Goal: Transaction & Acquisition: Download file/media

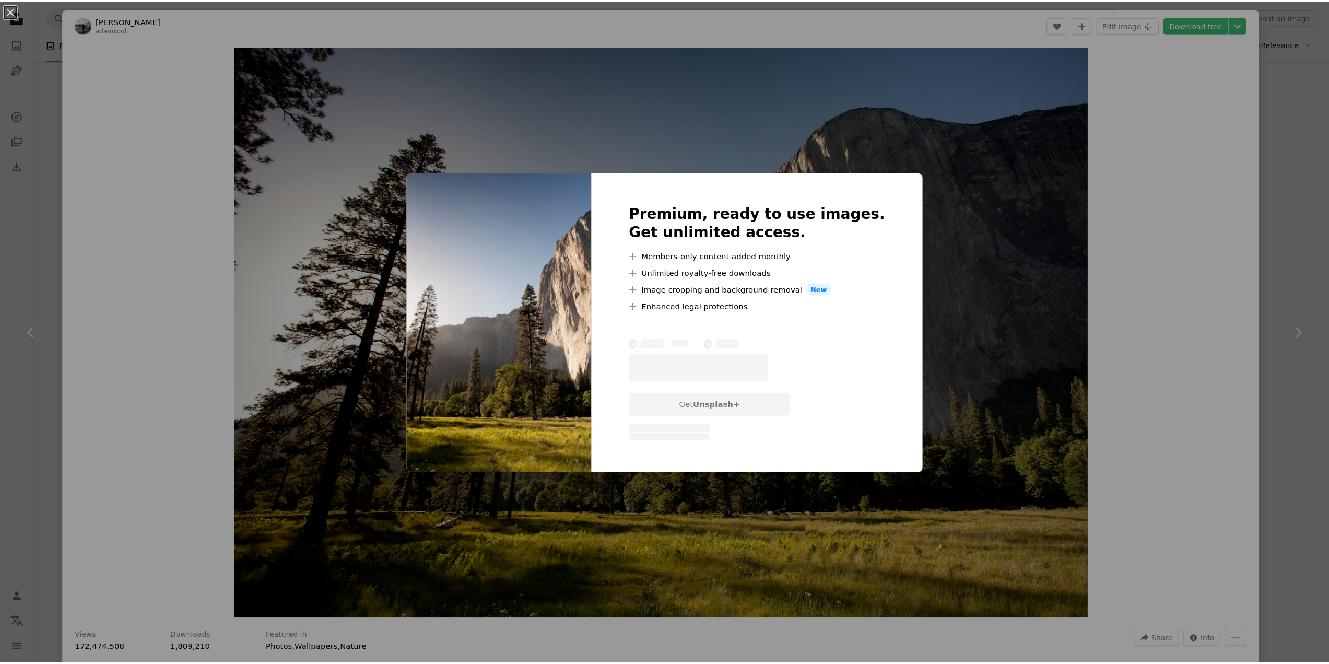
scroll to position [7380, 0]
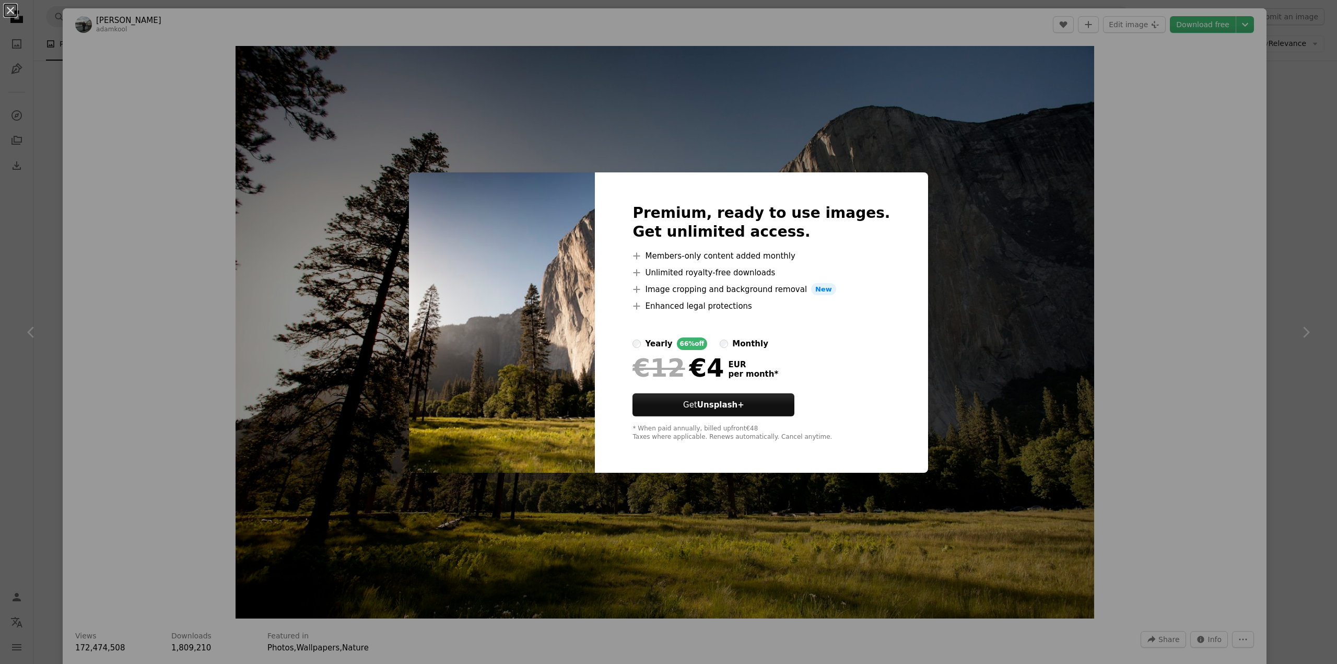
click at [821, 125] on div "An X shape Premium, ready to use images. Get unlimited access. A plus sign Memb…" at bounding box center [668, 332] width 1337 height 664
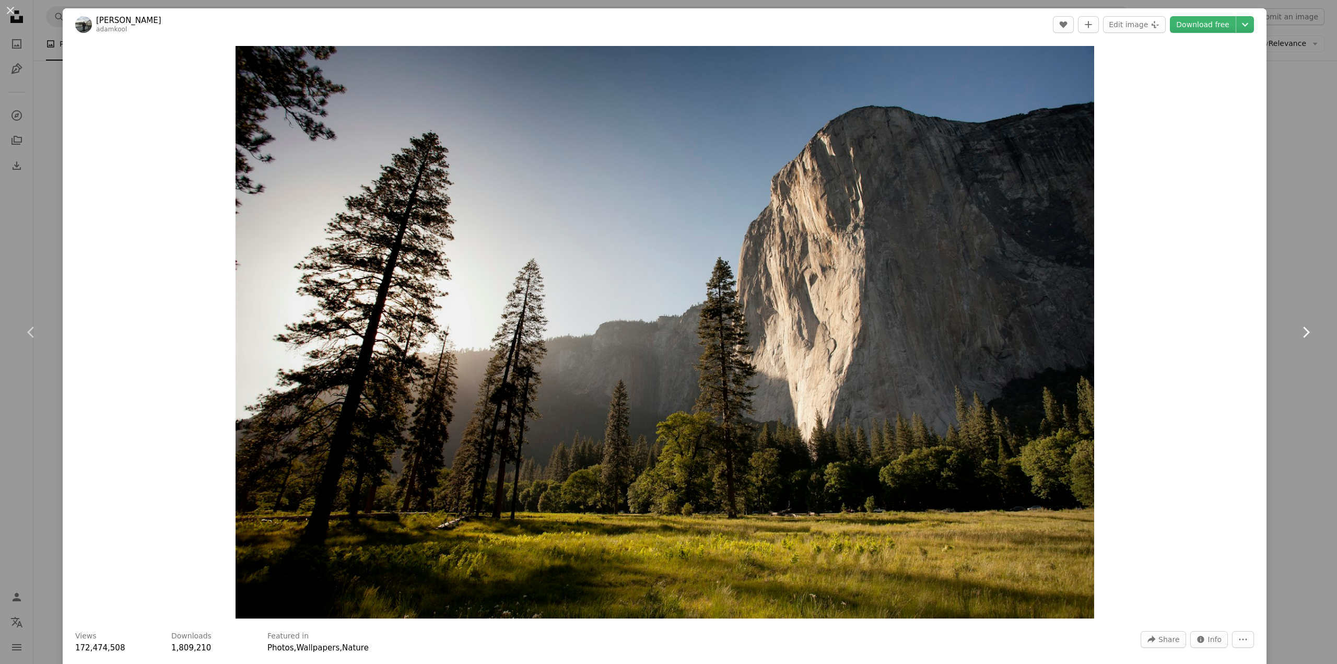
click at [1312, 308] on link "Chevron right" at bounding box center [1305, 332] width 63 height 100
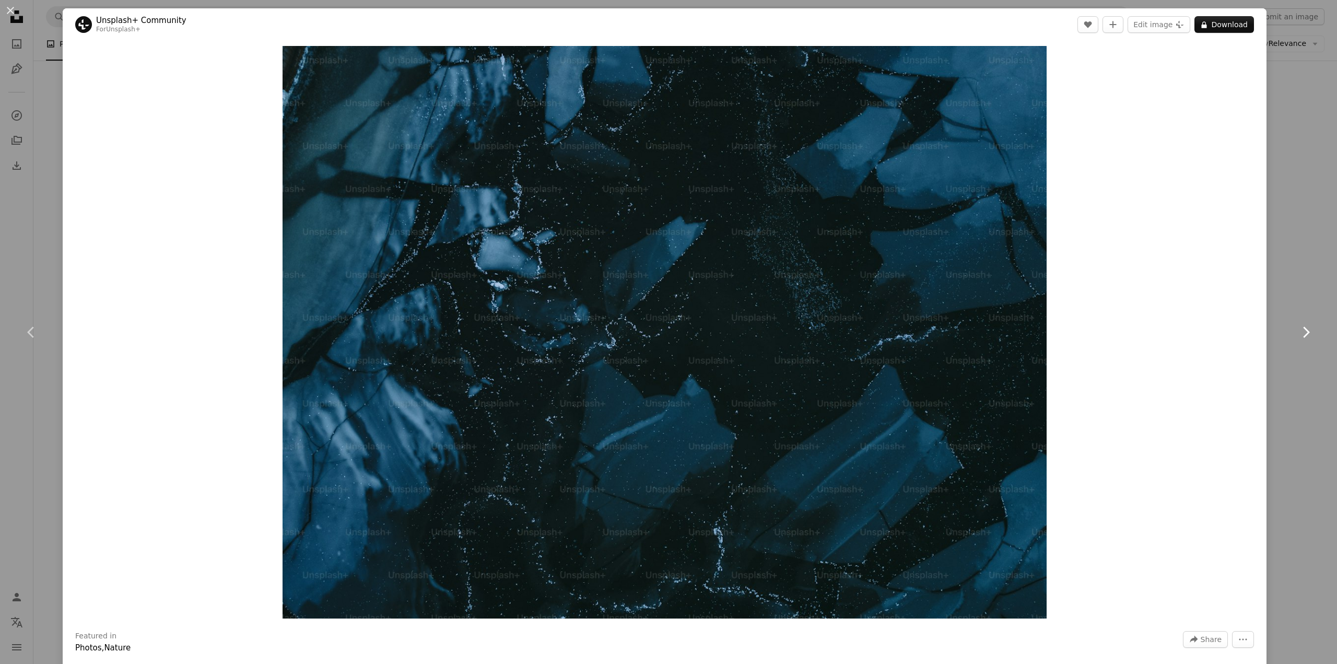
click at [1283, 321] on link "Chevron right" at bounding box center [1305, 332] width 63 height 100
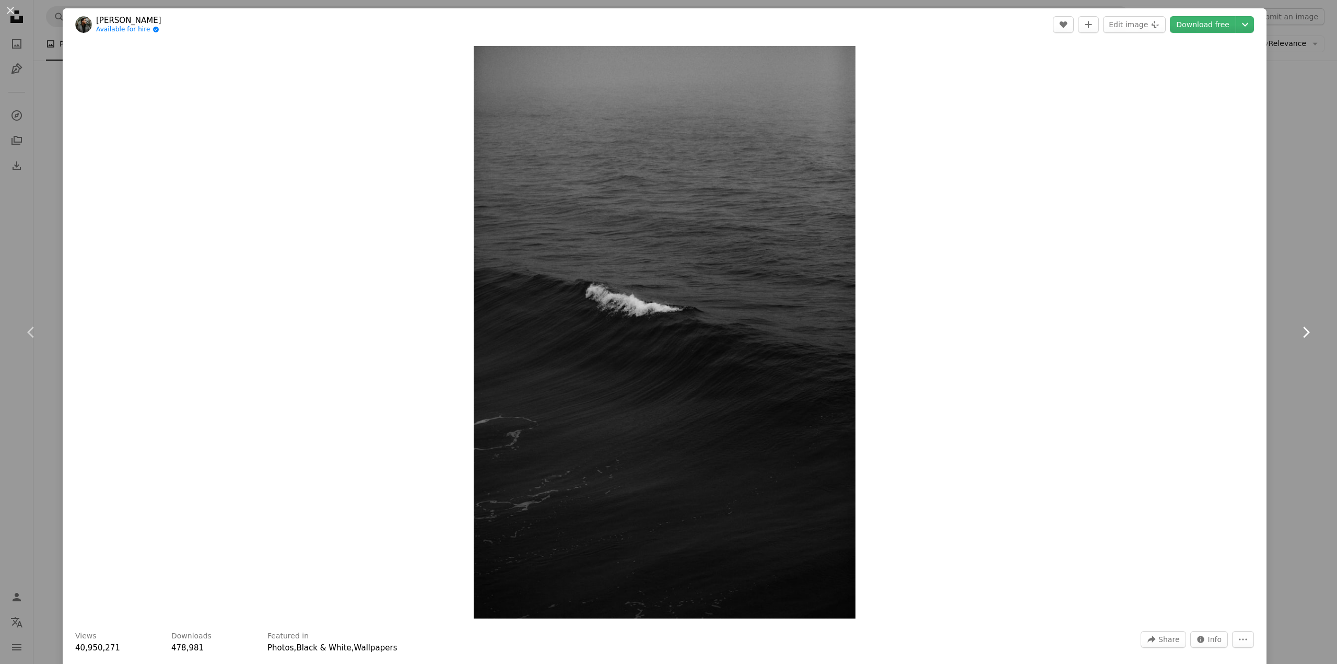
click at [1284, 321] on link "Chevron right" at bounding box center [1305, 332] width 63 height 100
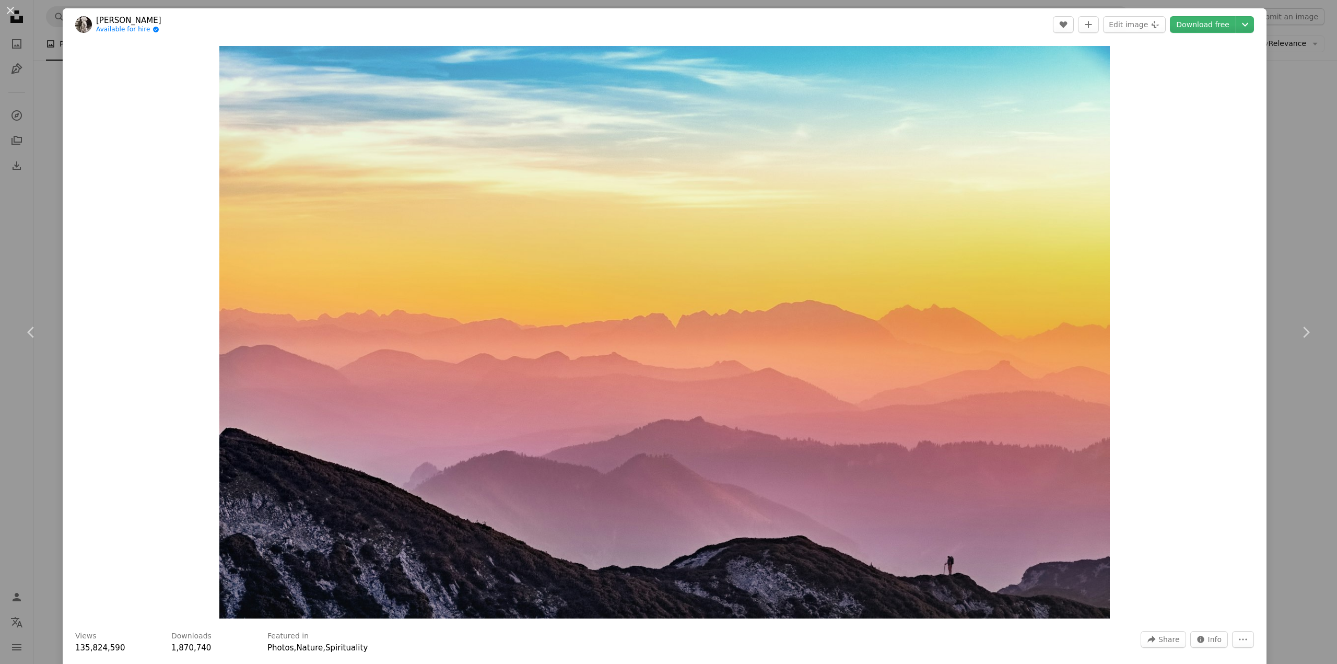
click at [1283, 270] on div "An X shape Chevron left Chevron right [PERSON_NAME] Available for hire A checkm…" at bounding box center [668, 332] width 1337 height 664
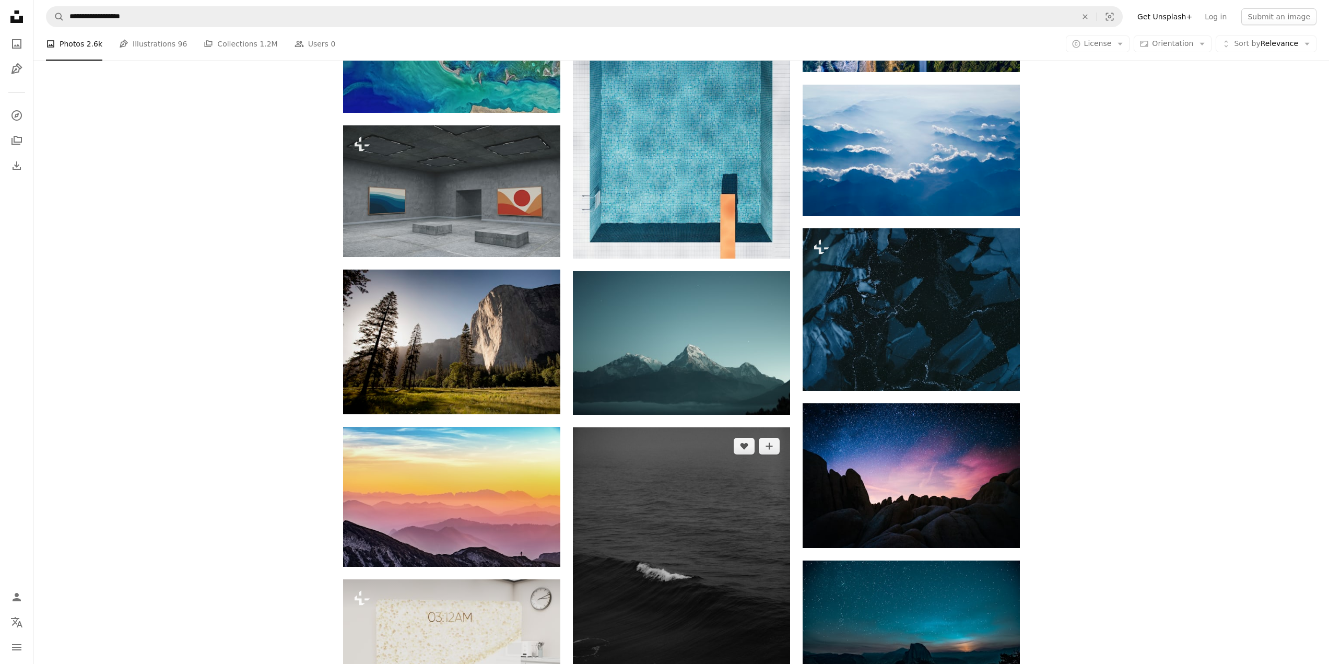
scroll to position [7693, 0]
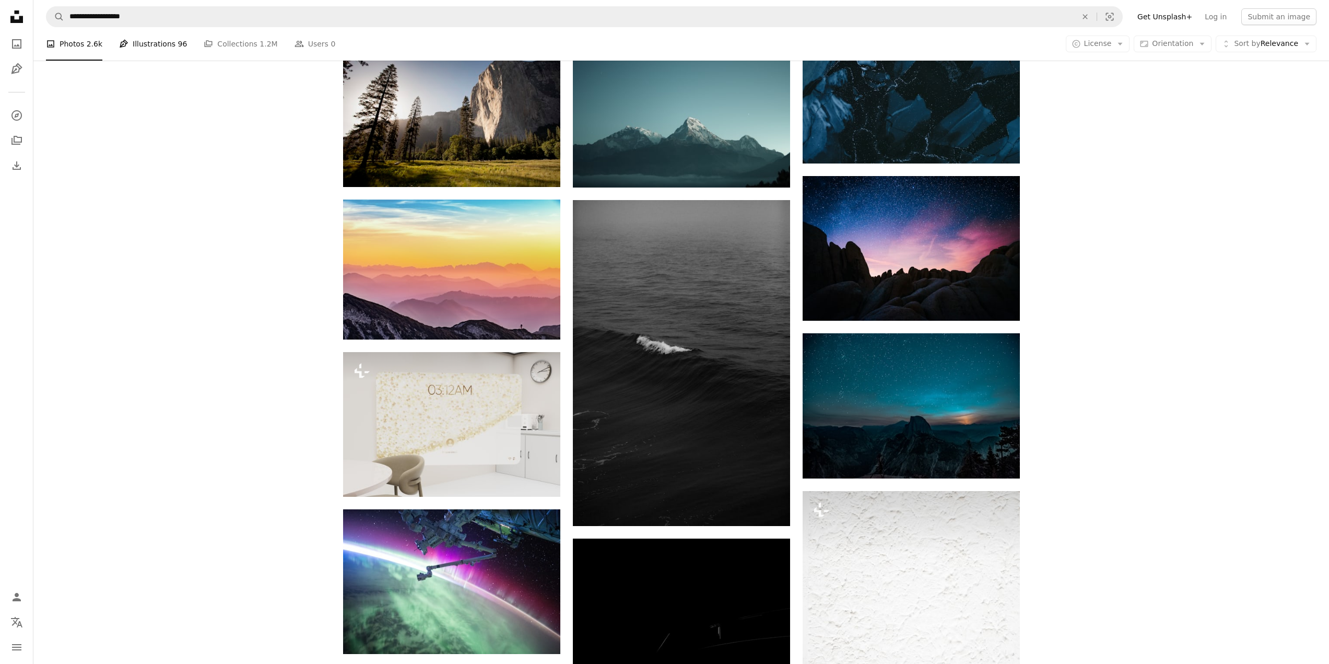
click at [159, 48] on link "Pen Tool Illustrations 96" at bounding box center [153, 43] width 68 height 33
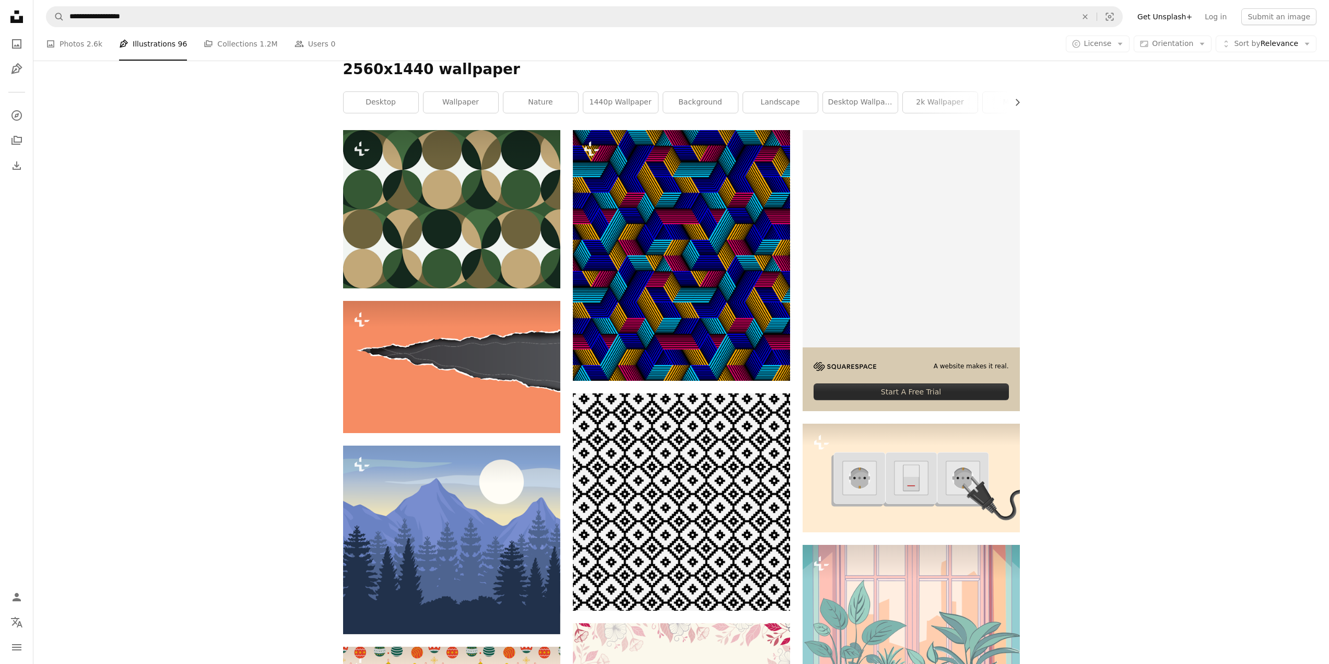
scroll to position [52, 0]
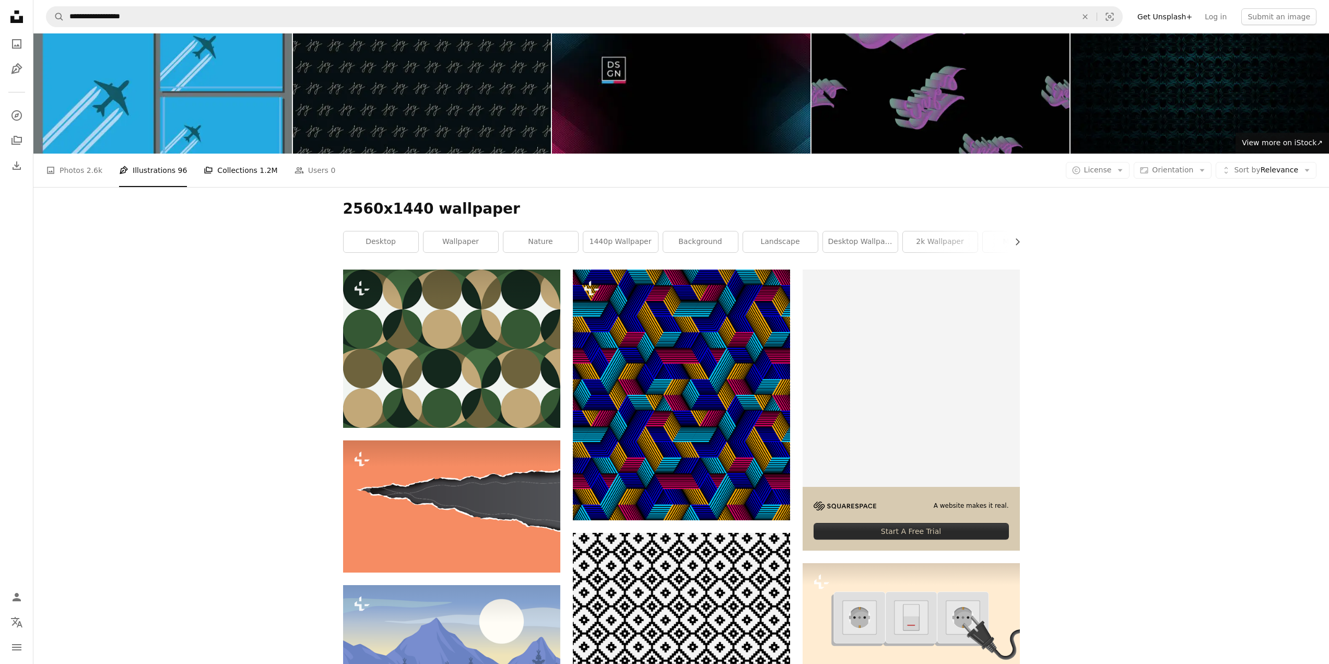
click at [221, 175] on link "A stack of folders Collections 1.2M" at bounding box center [241, 170] width 74 height 33
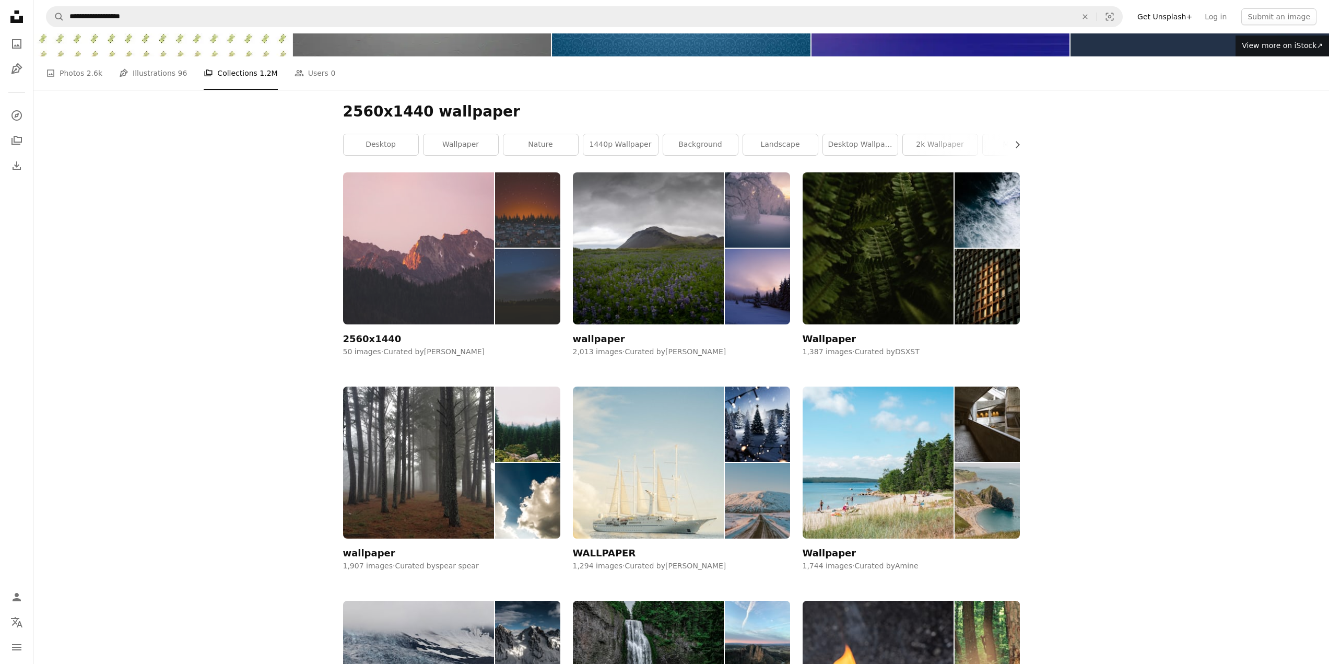
scroll to position [157, 0]
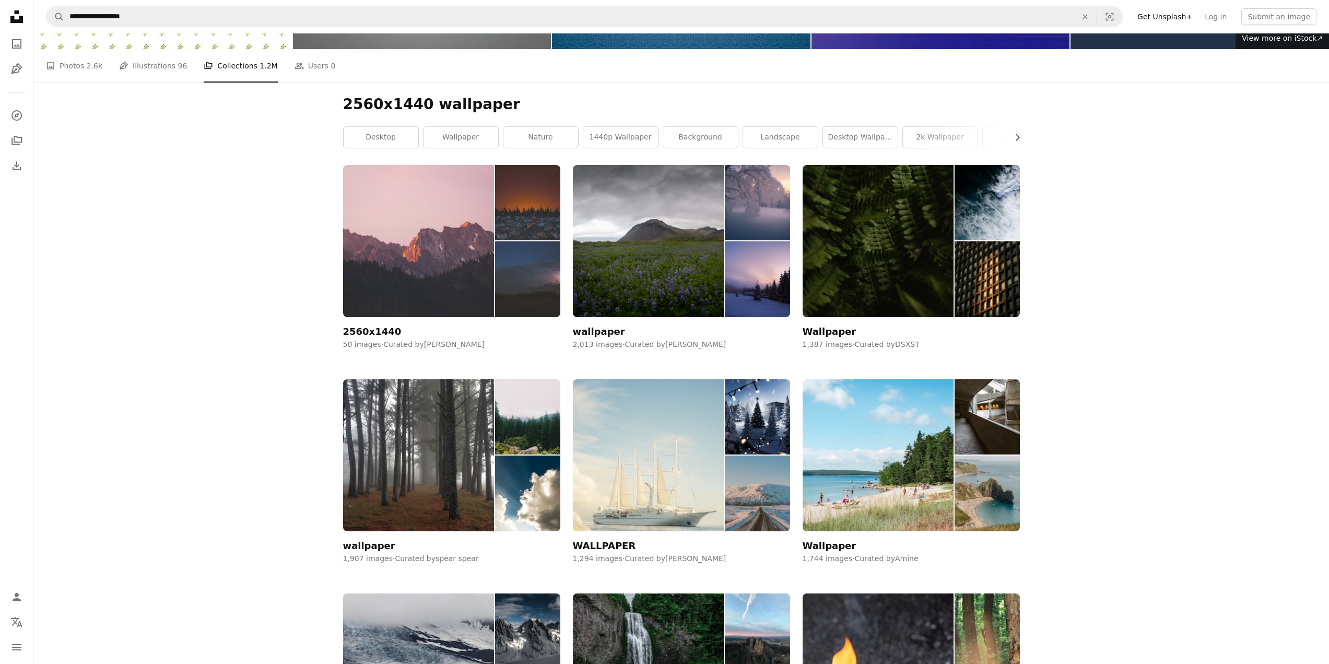
click at [445, 259] on img at bounding box center [418, 241] width 151 height 152
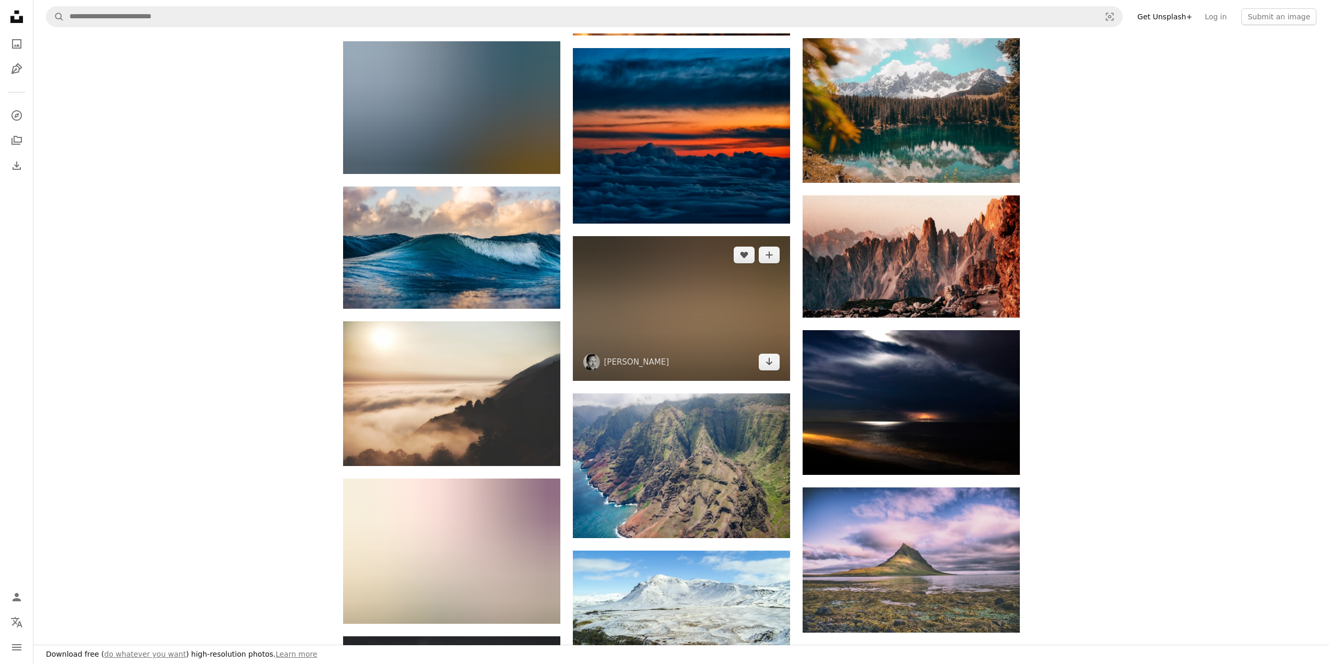
scroll to position [418, 0]
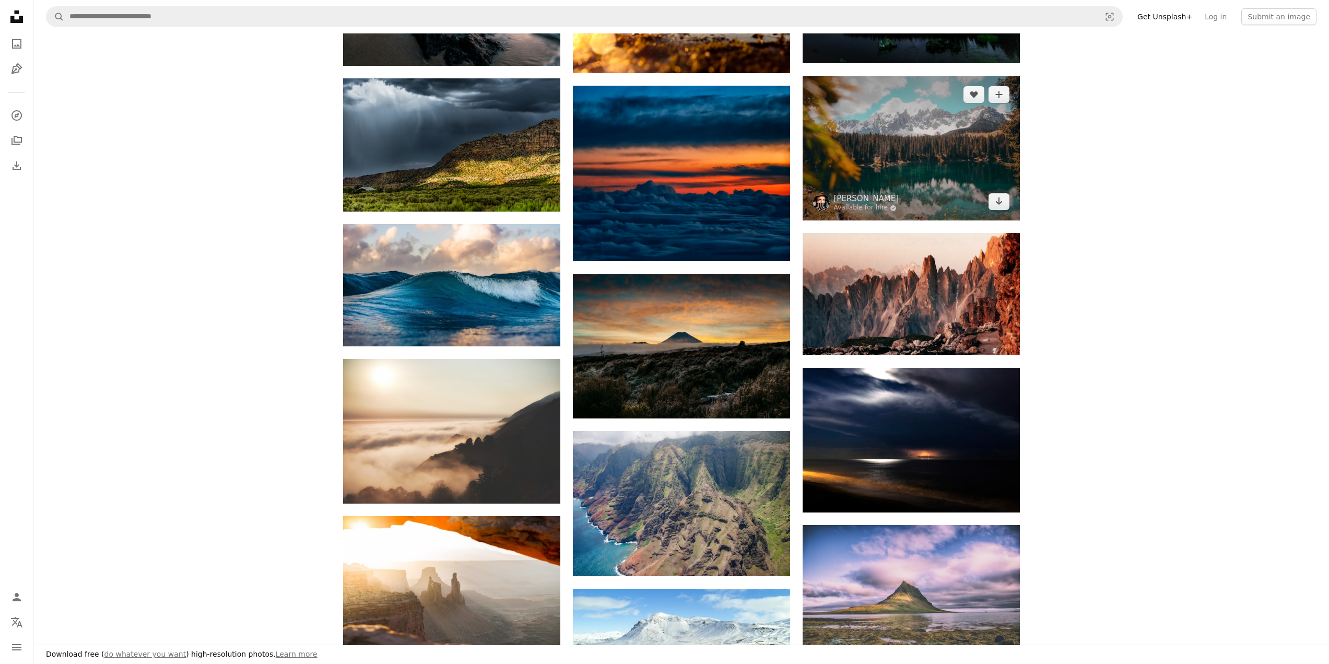
click at [898, 180] on img at bounding box center [910, 148] width 217 height 145
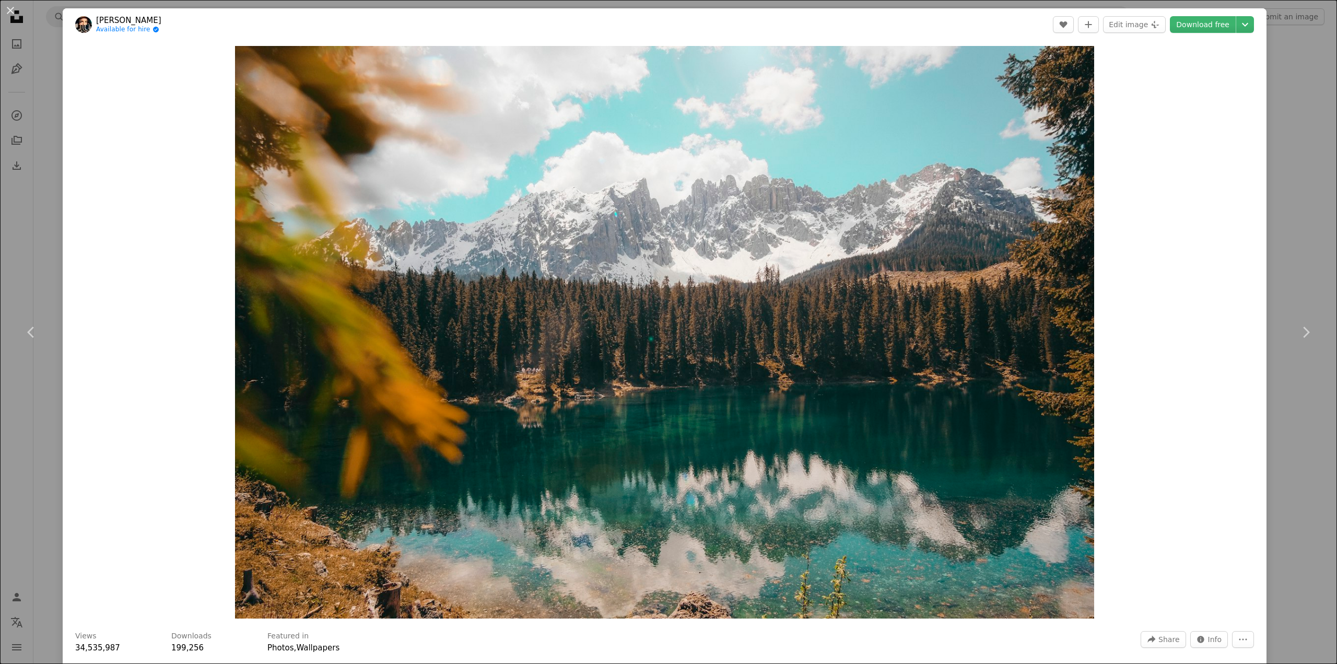
click at [1278, 170] on div "An X shape Chevron left Chevron right [PERSON_NAME] Available for hire A checkm…" at bounding box center [668, 332] width 1337 height 664
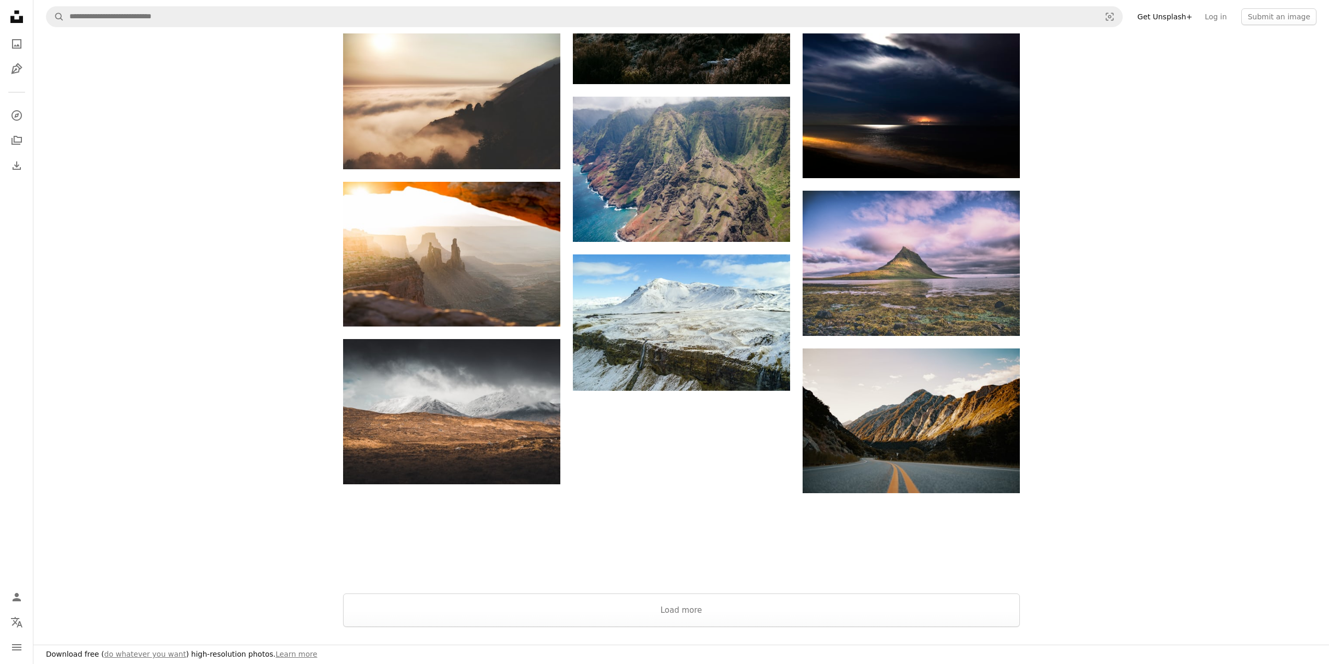
scroll to position [940, 0]
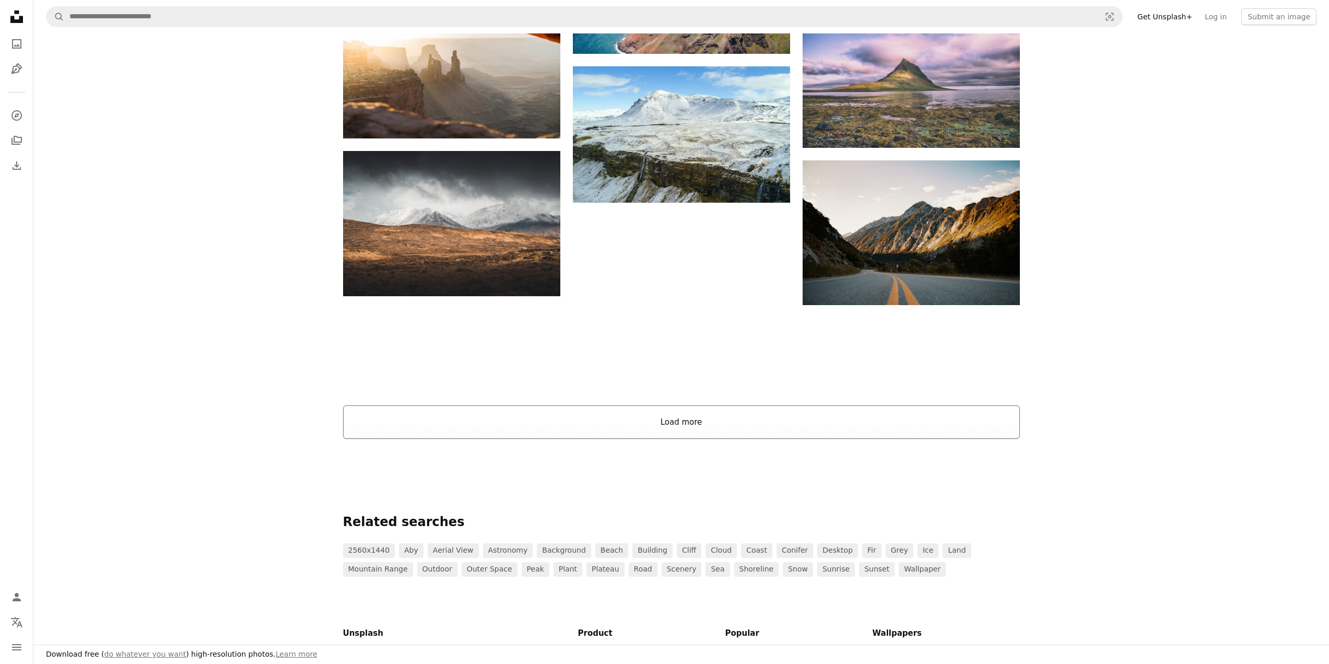
click at [661, 432] on button "Load more" at bounding box center [681, 421] width 677 height 33
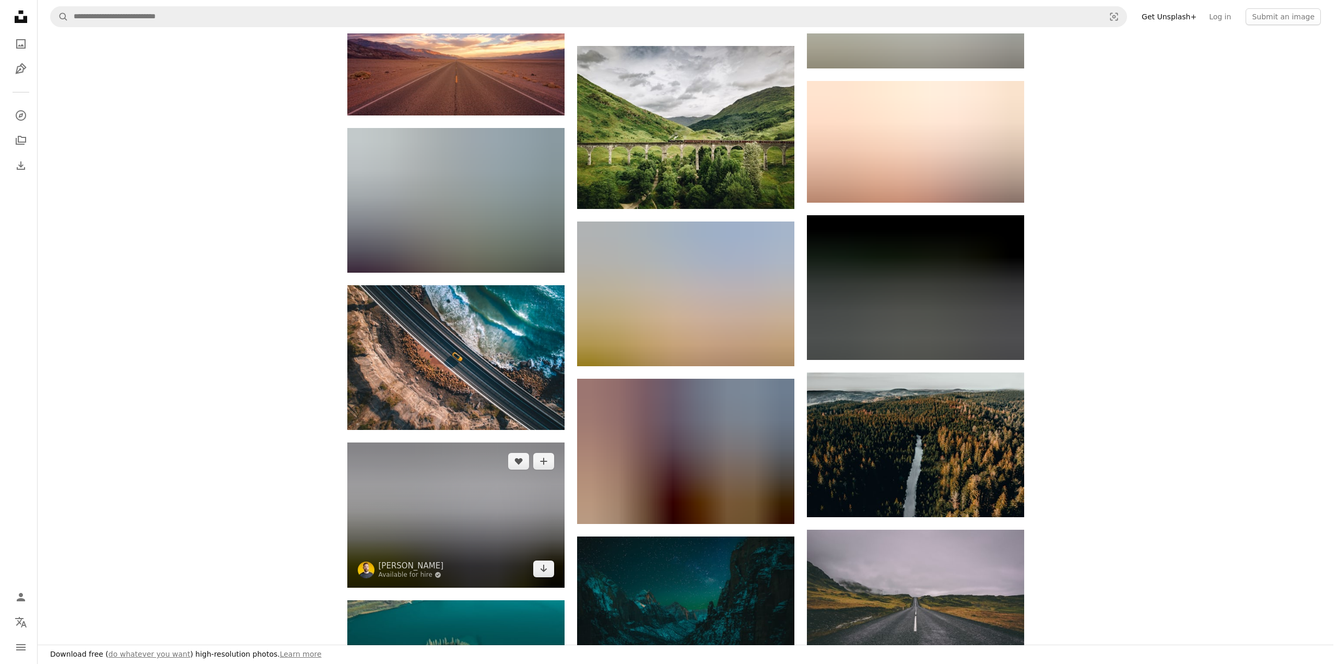
scroll to position [2245, 0]
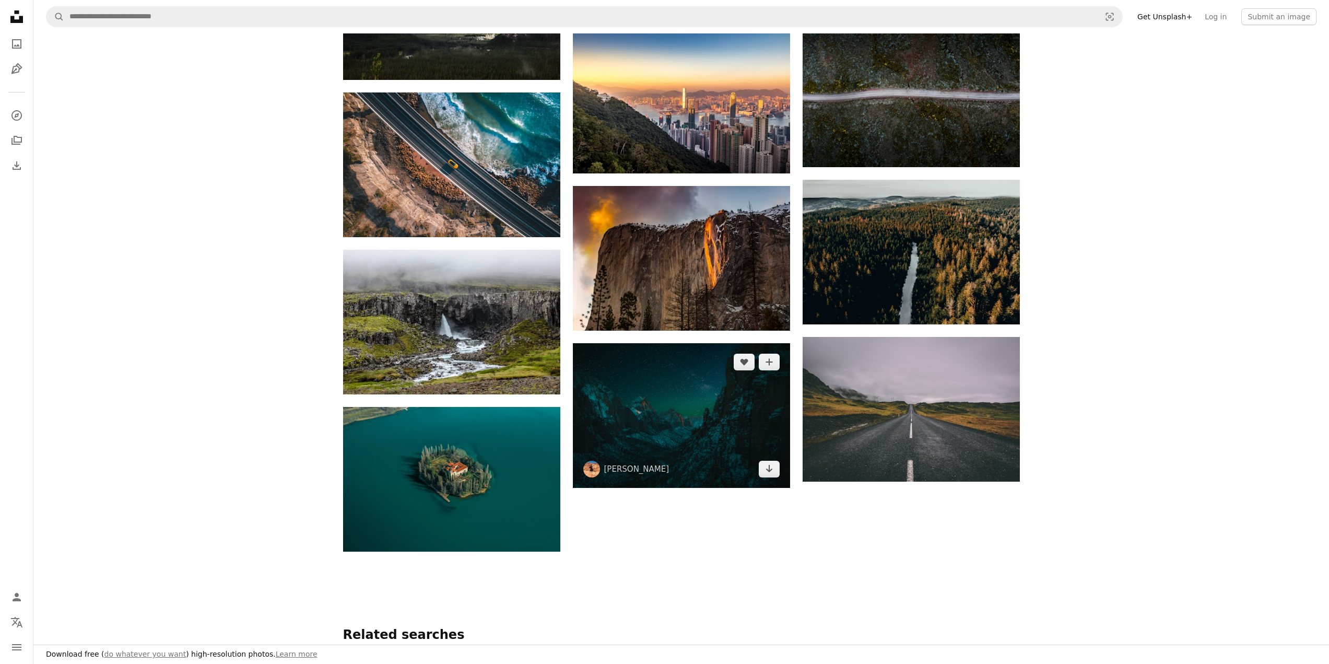
click at [655, 397] on img at bounding box center [681, 415] width 217 height 145
